Goal: Information Seeking & Learning: Find specific fact

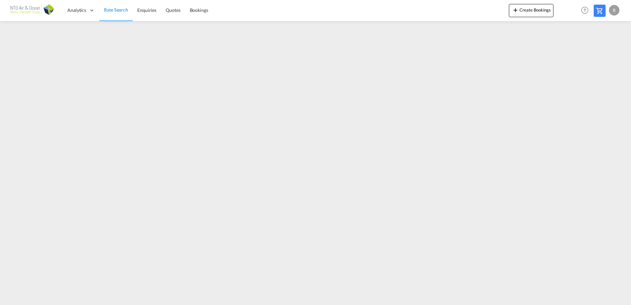
click at [107, 12] on span "Rate Search" at bounding box center [116, 10] width 24 height 6
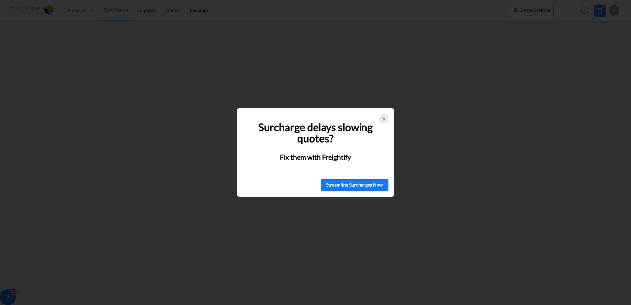
click at [383, 118] on icon at bounding box center [383, 118] width 5 height 5
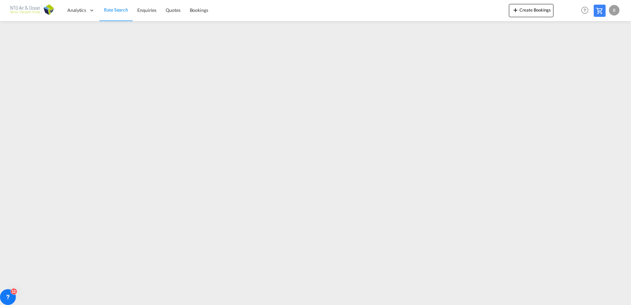
click at [120, 11] on span "Rate Search" at bounding box center [116, 10] width 24 height 6
